Goal: Use online tool/utility: Utilize a website feature to perform a specific function

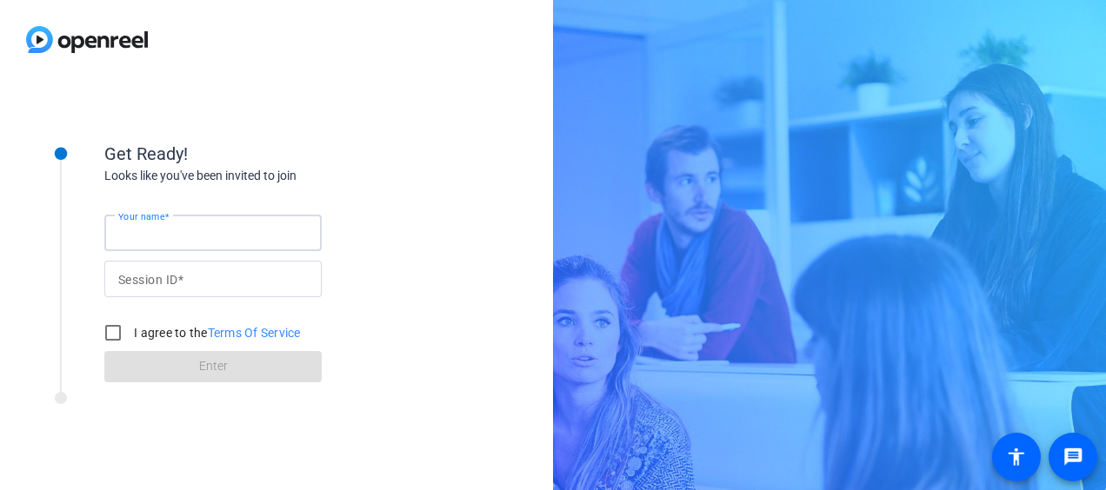
click at [243, 234] on input "Your name" at bounding box center [213, 233] width 190 height 21
type input "[PERSON_NAME] Go"
click at [257, 281] on input "Session ID" at bounding box center [213, 279] width 190 height 21
click at [203, 276] on input "Session ID" at bounding box center [213, 279] width 190 height 21
paste input "yEcc"
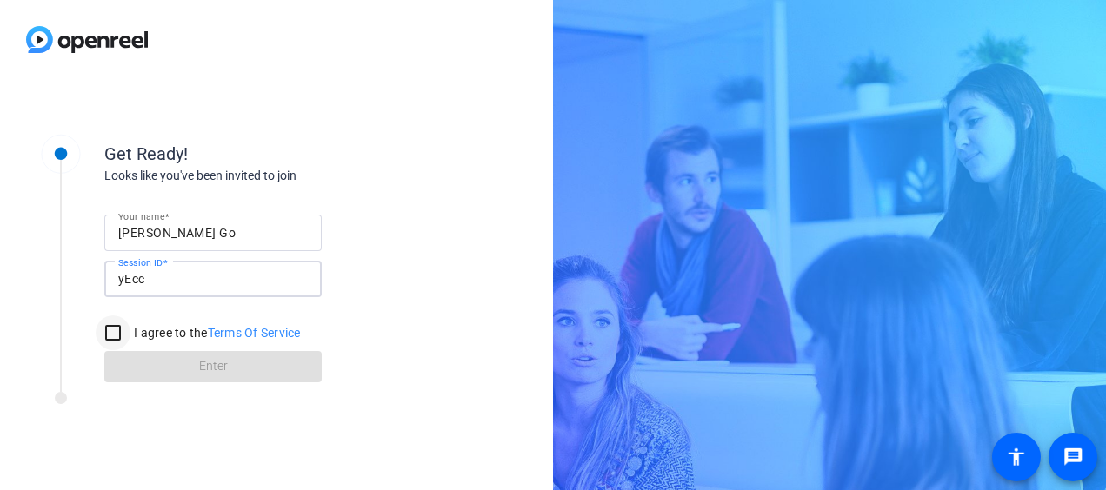
type input "yEcc"
click at [117, 333] on input "I agree to the Terms Of Service" at bounding box center [113, 333] width 35 height 35
checkbox input "true"
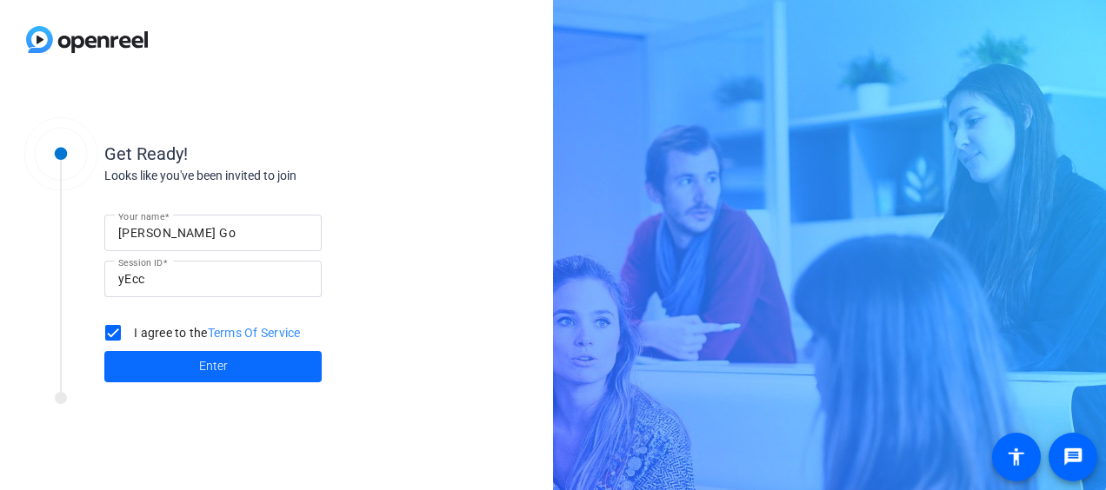
click at [212, 364] on span "Enter" at bounding box center [213, 366] width 29 height 18
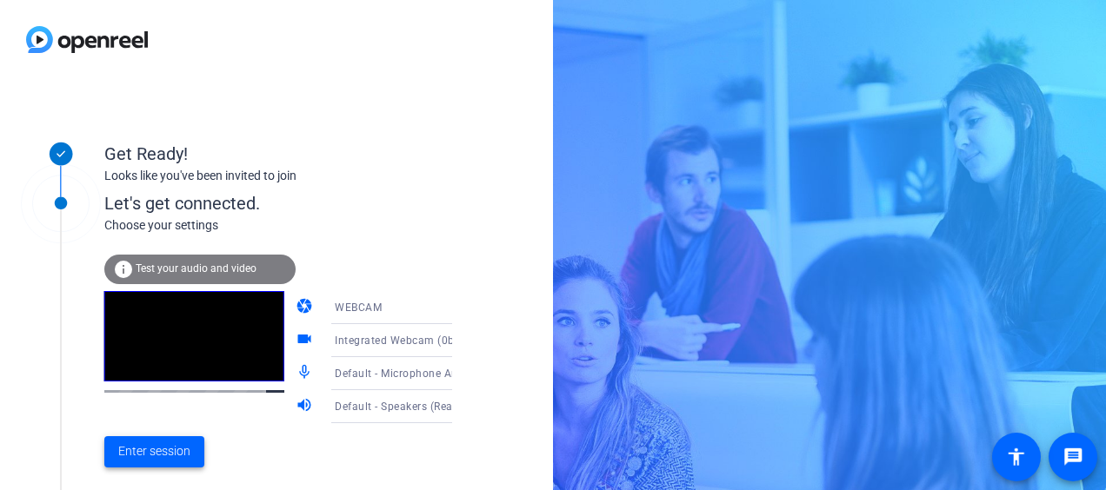
drag, startPoint x: 156, startPoint y: 449, endPoint x: 169, endPoint y: 441, distance: 15.0
click at [156, 447] on span "Enter session" at bounding box center [154, 452] width 72 height 18
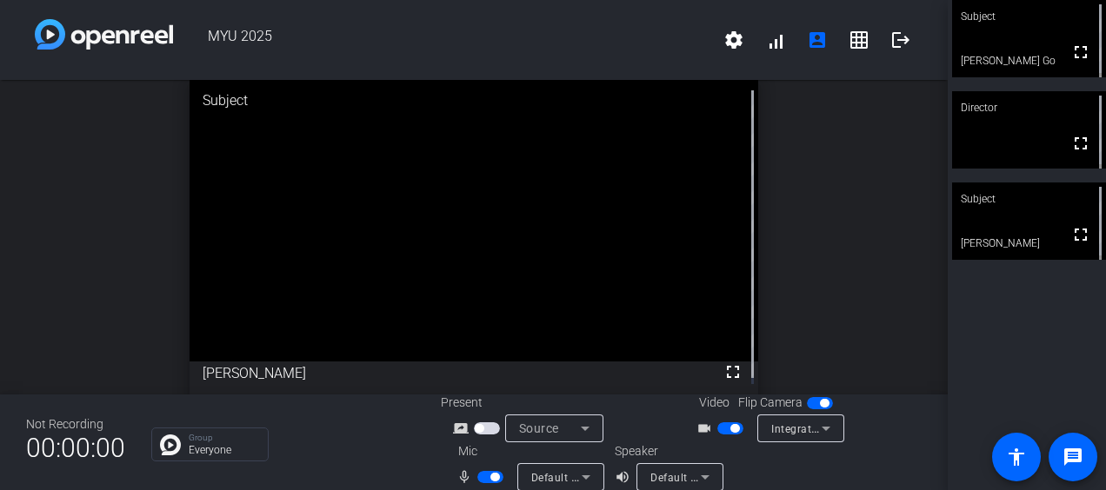
click at [483, 478] on span "button" at bounding box center [490, 477] width 26 height 12
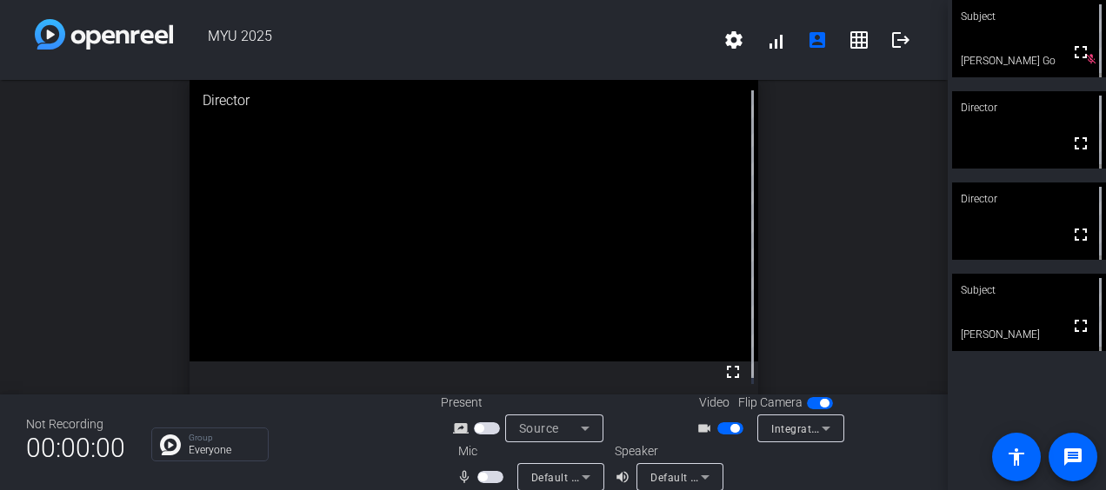
click at [482, 480] on span "button" at bounding box center [482, 477] width 9 height 9
click at [490, 479] on span "button" at bounding box center [494, 477] width 9 height 9
click at [833, 223] on div "open_in_new Subject fullscreen [PERSON_NAME]" at bounding box center [474, 237] width 948 height 315
click at [483, 478] on button "button" at bounding box center [490, 477] width 26 height 12
